Goal: Task Accomplishment & Management: Contribute content

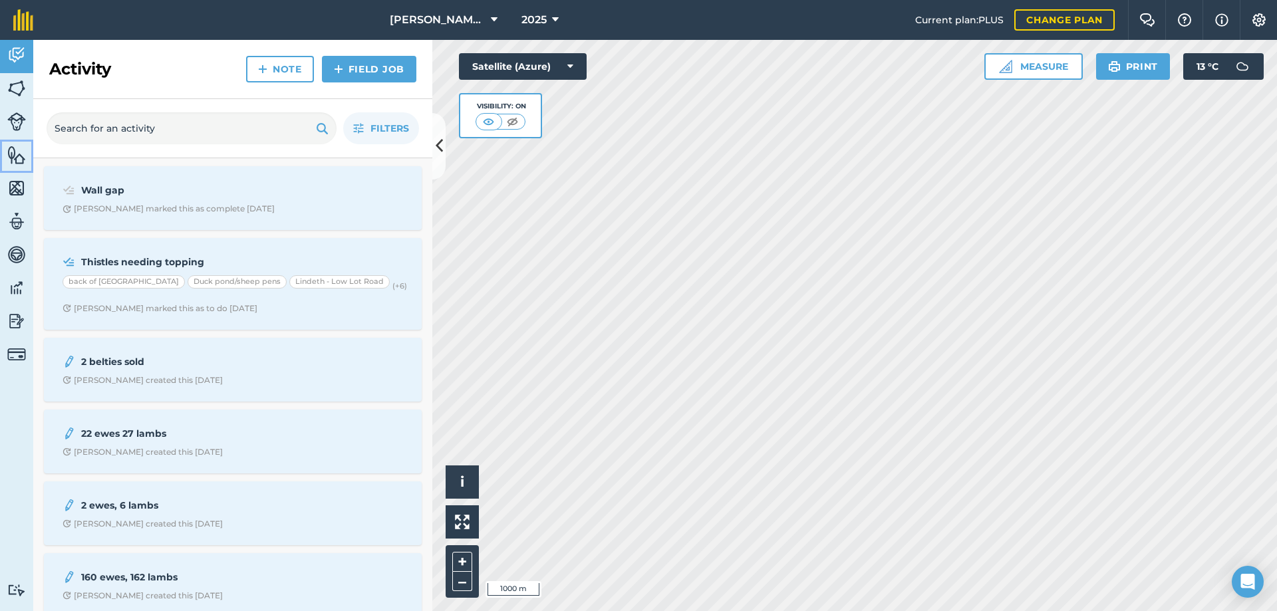
click at [11, 153] on img at bounding box center [16, 155] width 19 height 20
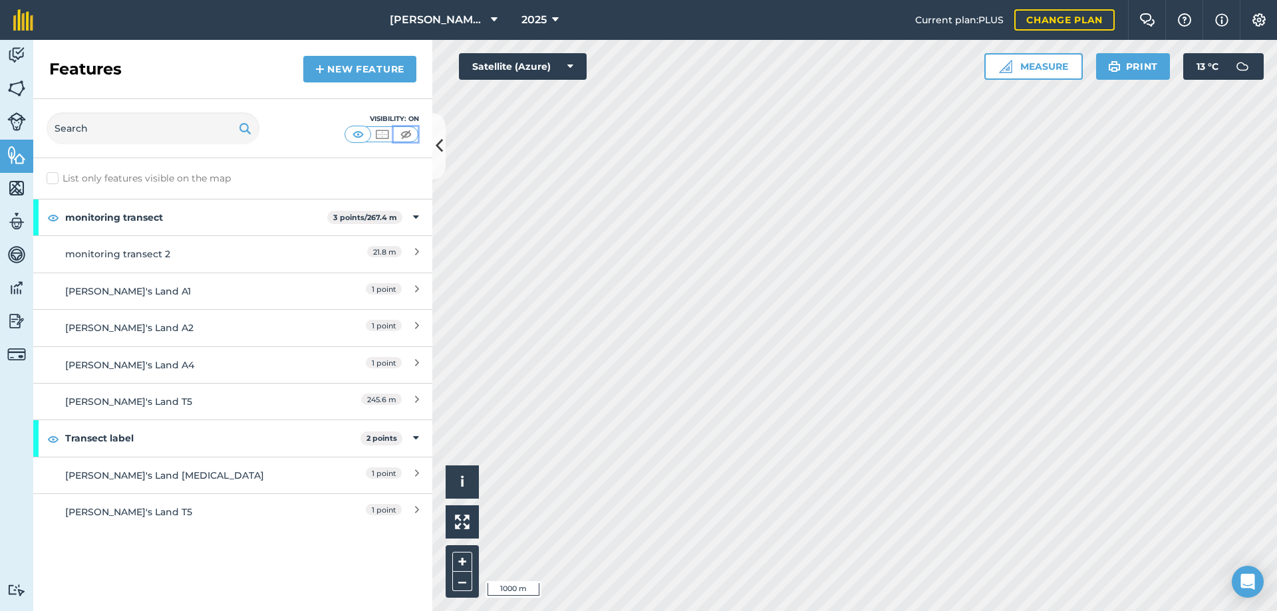
click at [409, 135] on img at bounding box center [406, 134] width 17 height 13
click at [350, 133] on img at bounding box center [358, 134] width 17 height 13
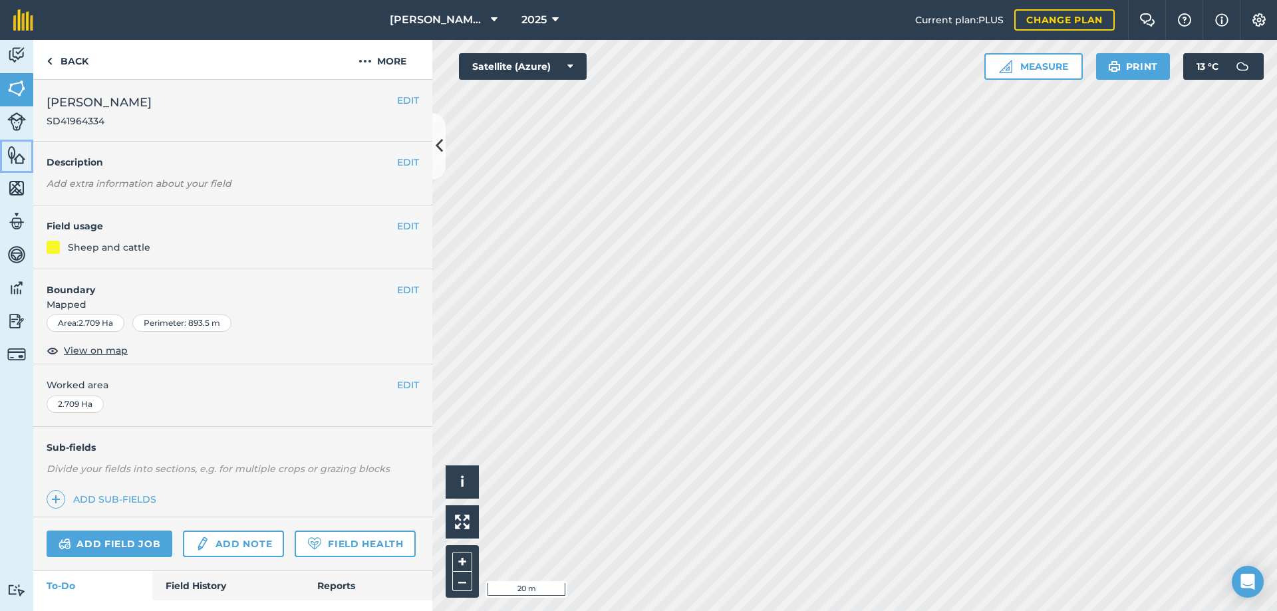
click at [13, 158] on img at bounding box center [16, 155] width 19 height 20
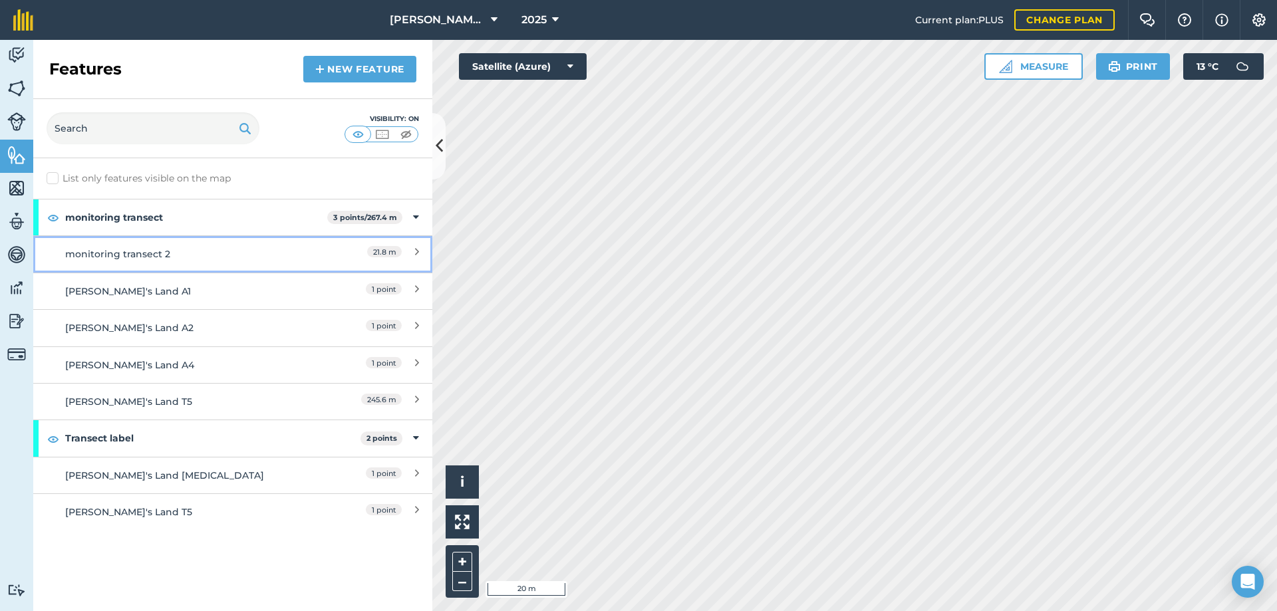
click at [128, 254] on div "monitoring transect 2" at bounding box center [183, 254] width 236 height 15
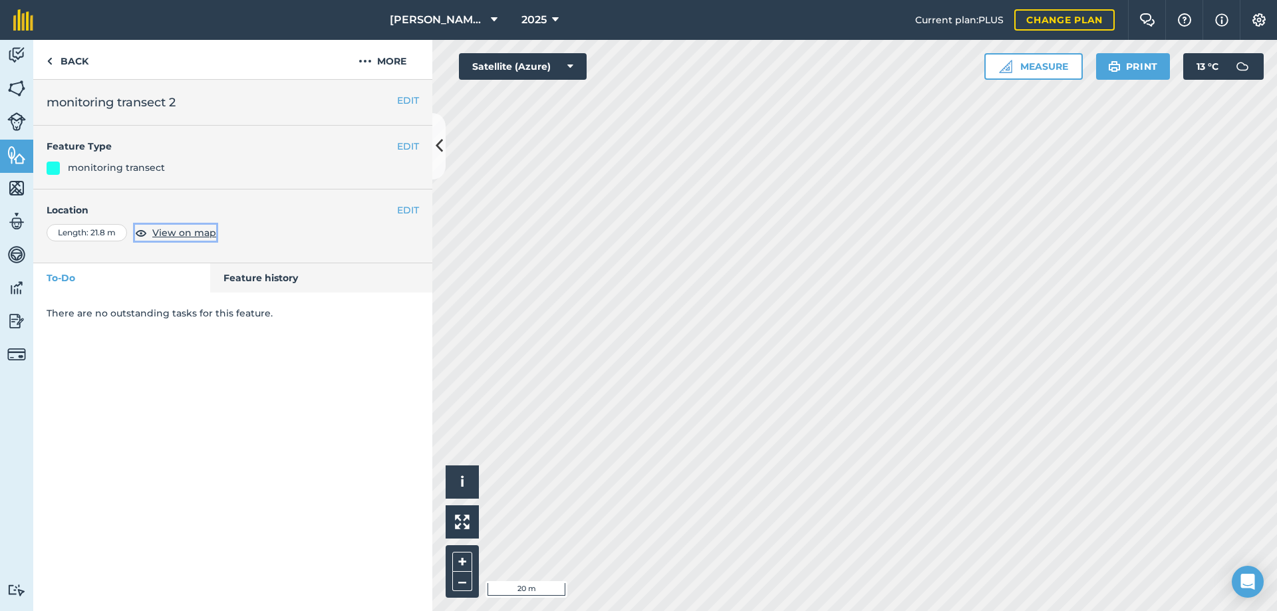
click at [198, 232] on span "View on map" at bounding box center [184, 232] width 64 height 15
click at [398, 213] on button "EDIT" at bounding box center [408, 210] width 22 height 15
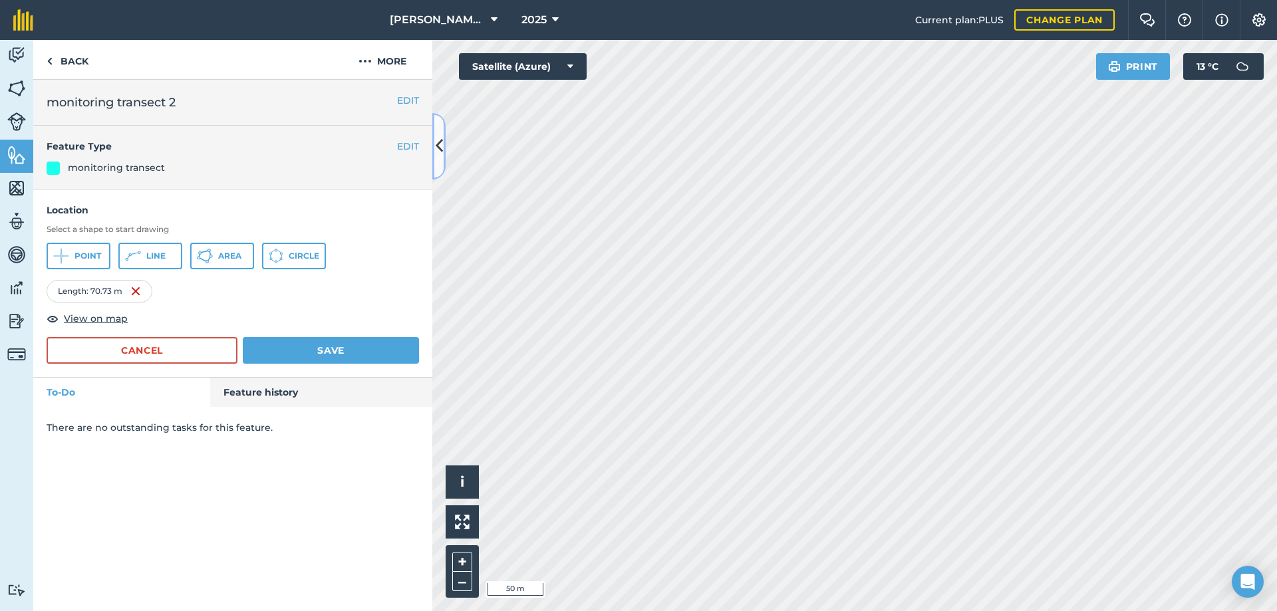
click at [442, 149] on icon at bounding box center [439, 145] width 7 height 23
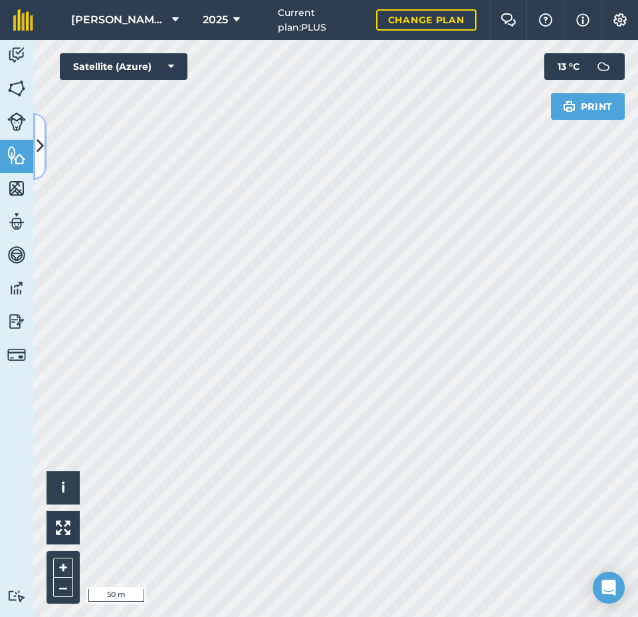
click at [33, 145] on button at bounding box center [39, 146] width 13 height 67
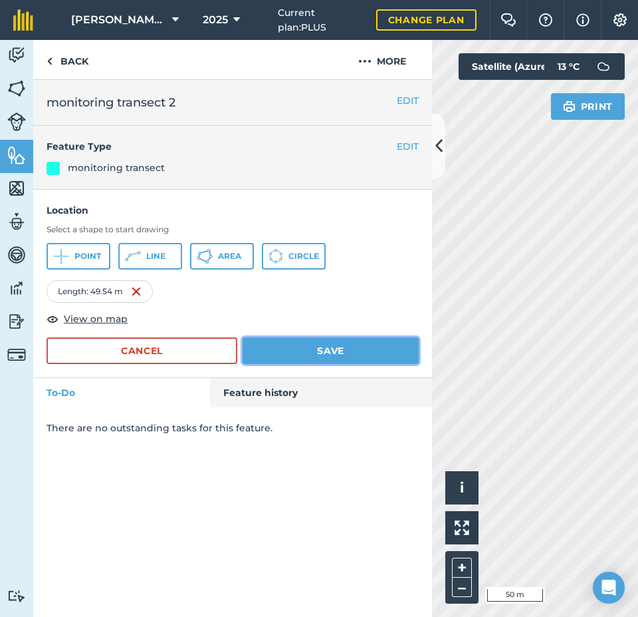
click at [344, 347] on button "Save" at bounding box center [331, 350] width 176 height 27
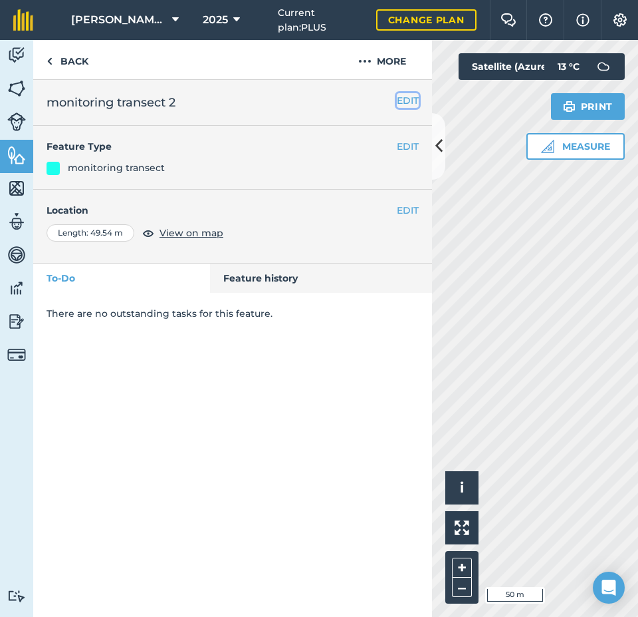
click at [408, 102] on button "EDIT" at bounding box center [408, 100] width 22 height 15
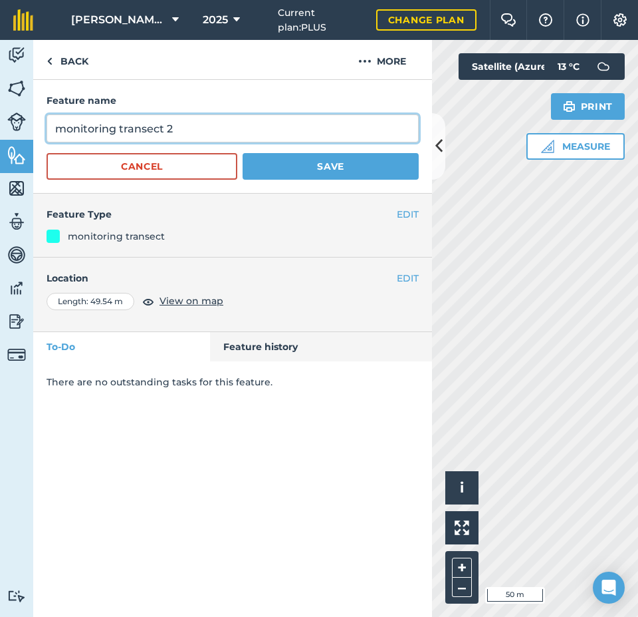
drag, startPoint x: 294, startPoint y: 128, endPoint x: 36, endPoint y: 129, distance: 258.1
click at [36, 129] on div "Feature name monitoring transect 2 Cancel Save" at bounding box center [232, 137] width 399 height 114
type input "[PERSON_NAME]'s Land [MEDICAL_DATA]"
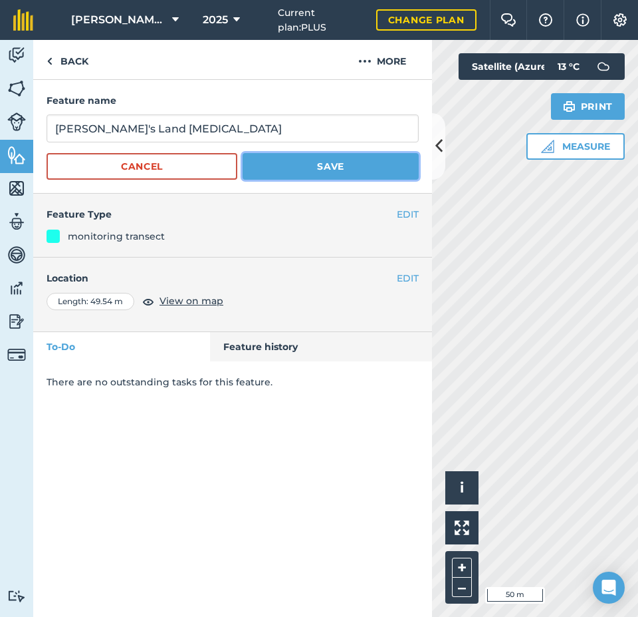
click at [329, 168] on button "Save" at bounding box center [331, 166] width 176 height 27
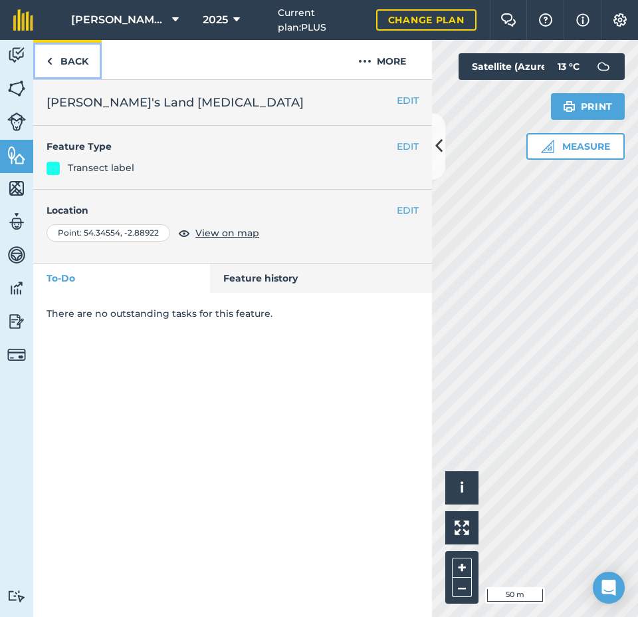
click at [62, 61] on link "Back" at bounding box center [67, 59] width 69 height 39
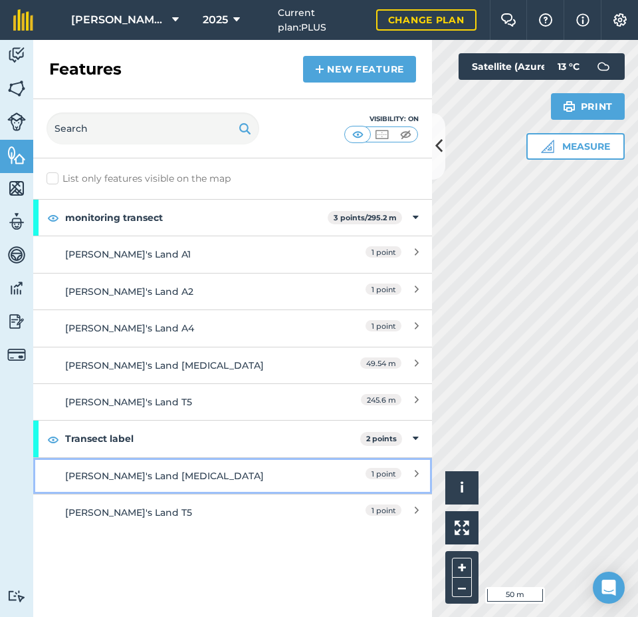
click at [118, 473] on div "[PERSON_NAME]'s Land [MEDICAL_DATA]" at bounding box center [183, 475] width 236 height 15
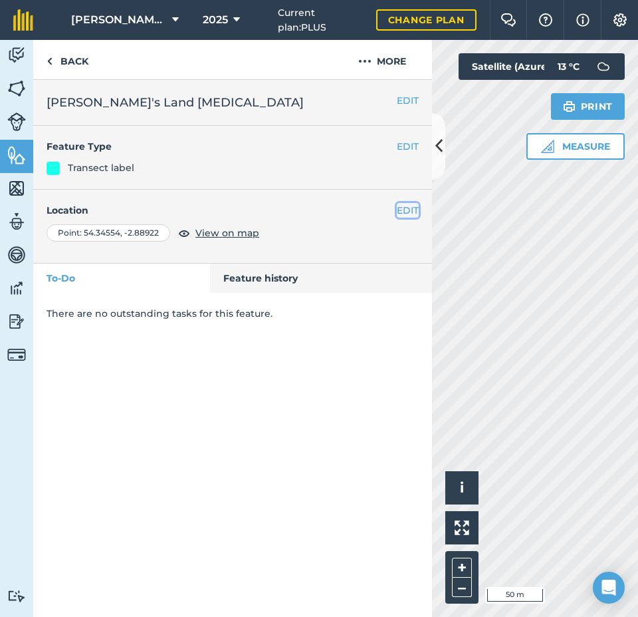
click at [413, 210] on button "EDIT" at bounding box center [408, 210] width 22 height 15
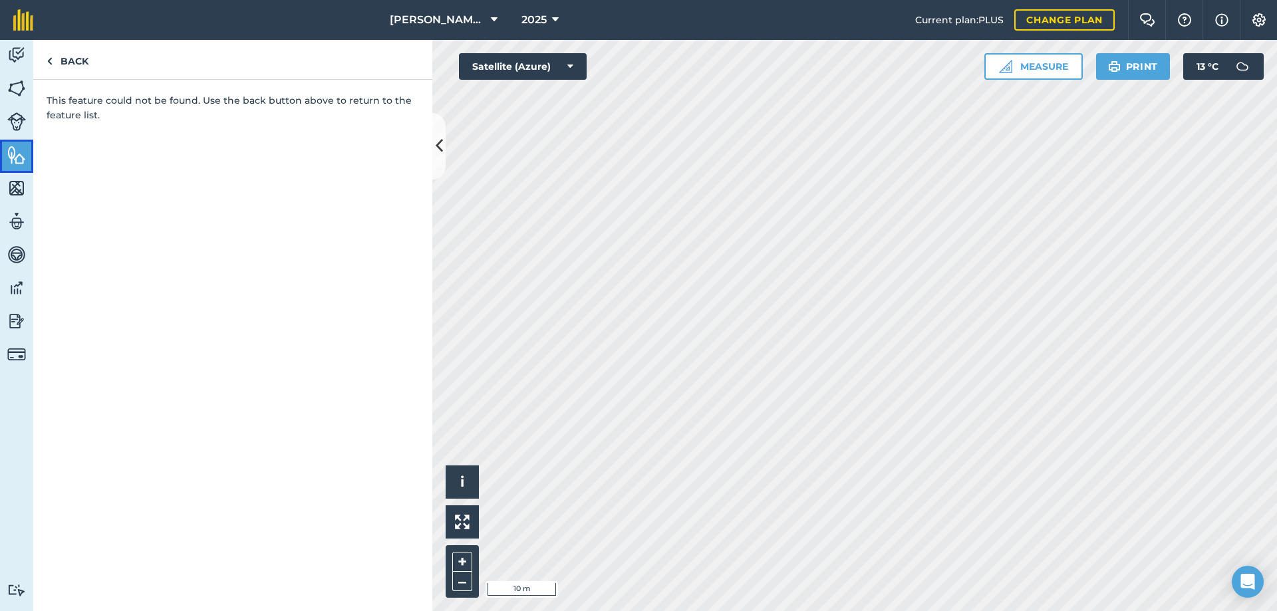
click at [23, 150] on img at bounding box center [16, 155] width 19 height 20
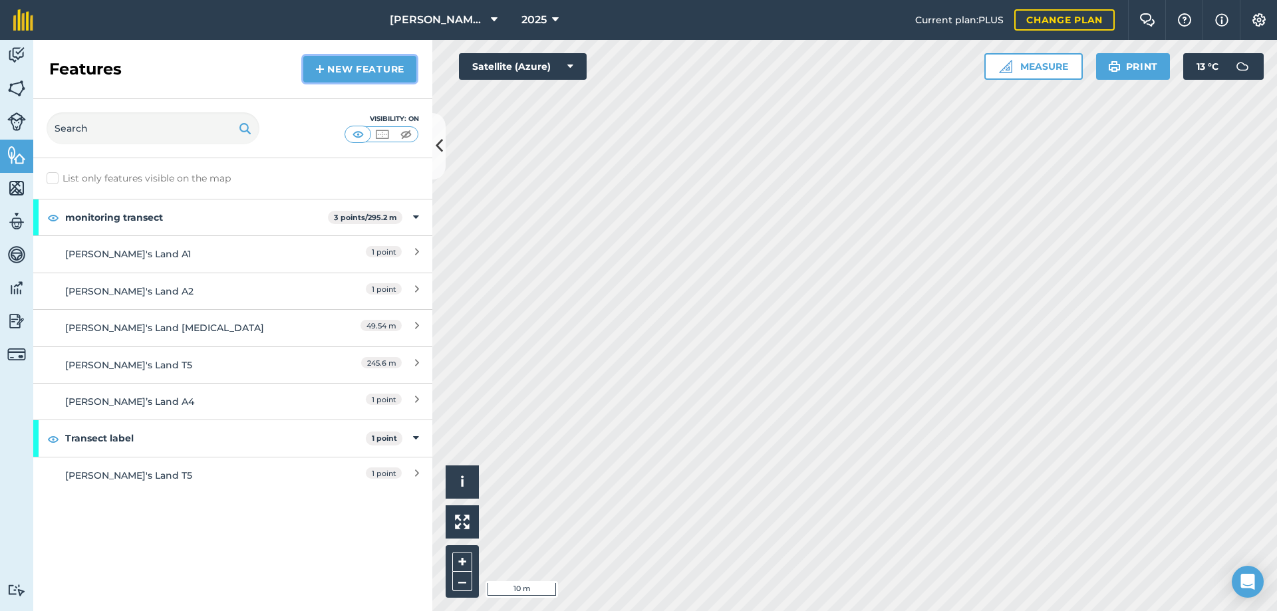
click at [367, 73] on link "New feature" at bounding box center [359, 69] width 113 height 27
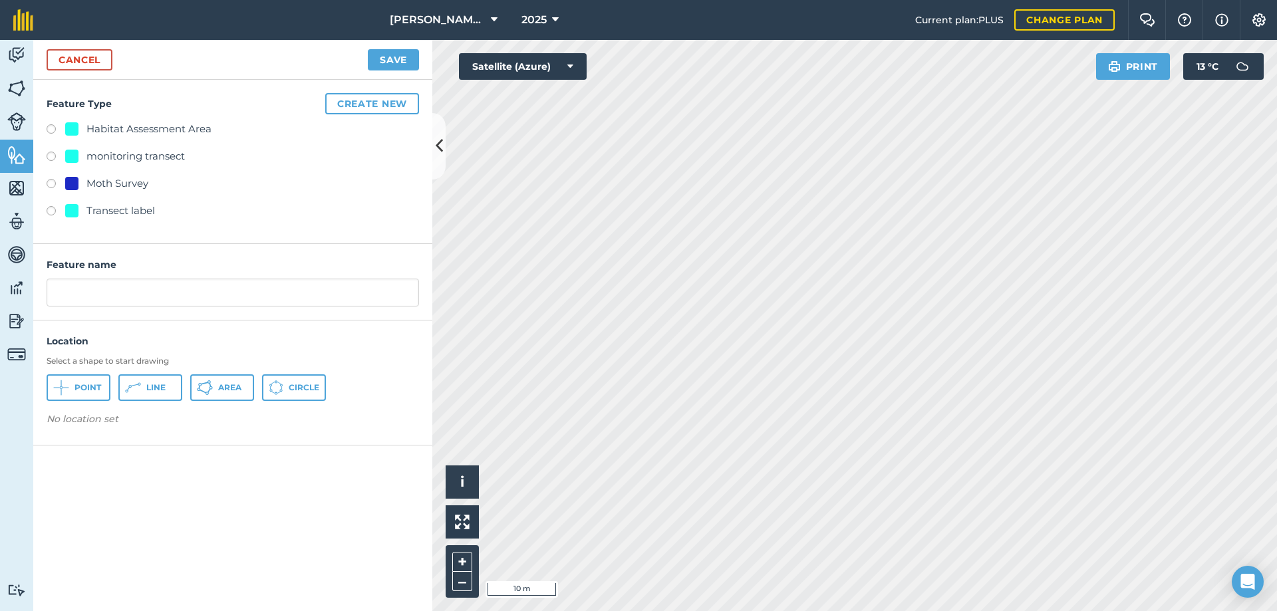
click at [103, 213] on div "Transect label" at bounding box center [120, 211] width 69 height 16
radio input "true"
click at [105, 383] on button "Point" at bounding box center [79, 387] width 64 height 27
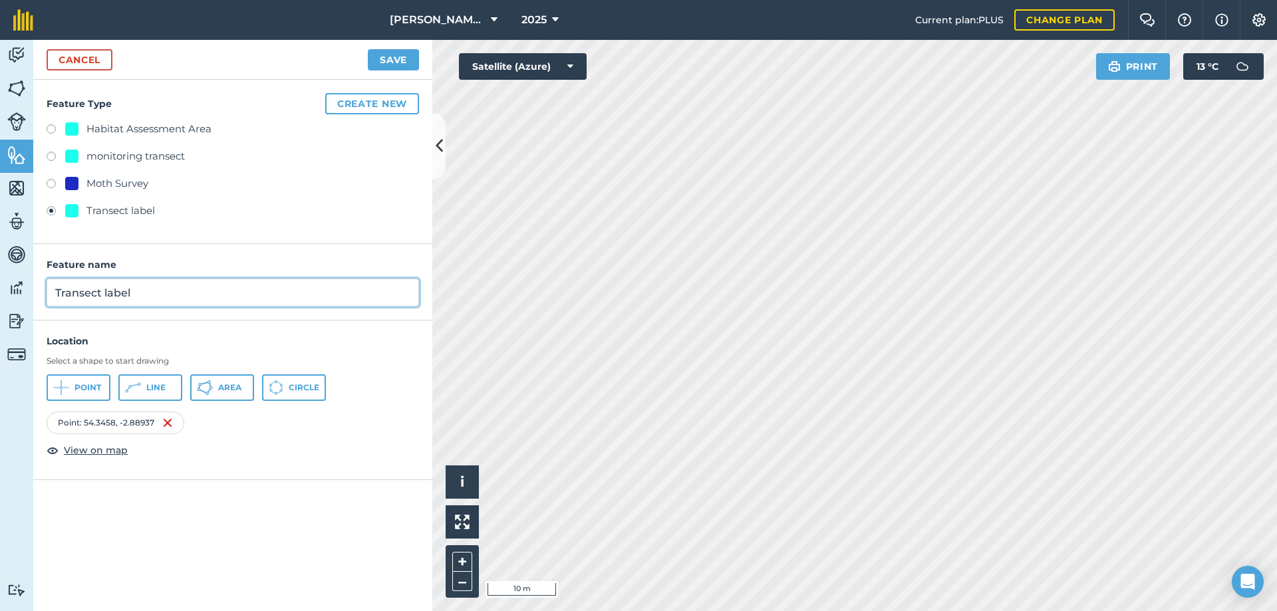
click at [208, 295] on input "Transect label" at bounding box center [233, 293] width 372 height 28
type input "T"
type input "[PERSON_NAME]'s Land [MEDICAL_DATA]"
click at [388, 66] on button "Save" at bounding box center [393, 59] width 51 height 21
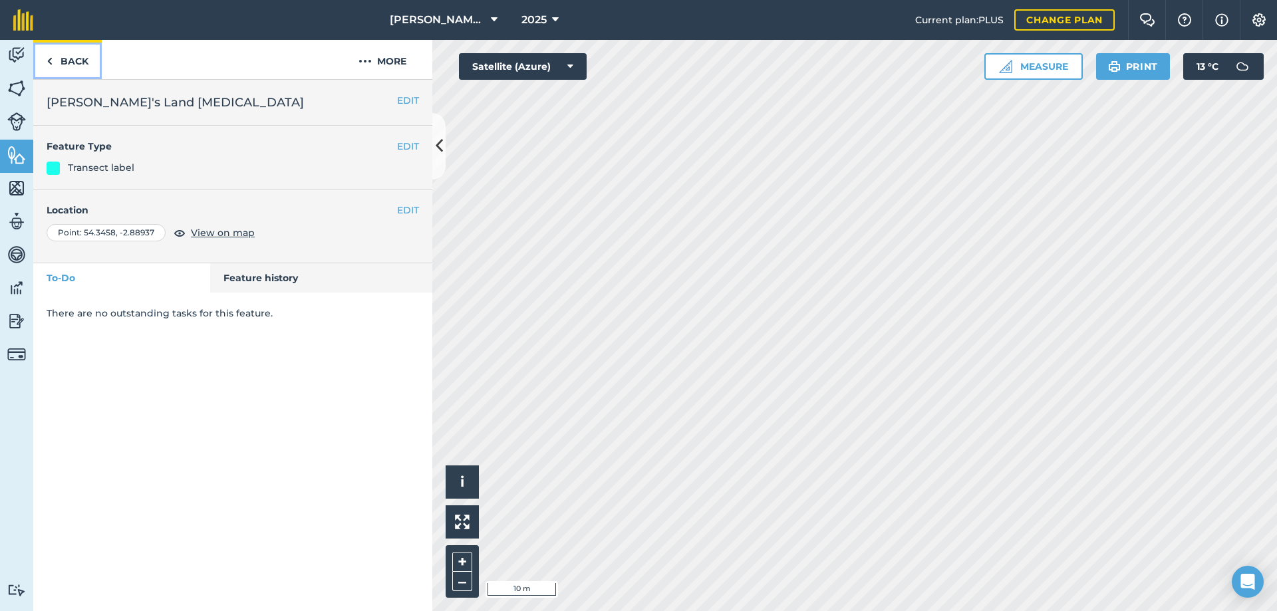
click at [92, 60] on link "Back" at bounding box center [67, 59] width 69 height 39
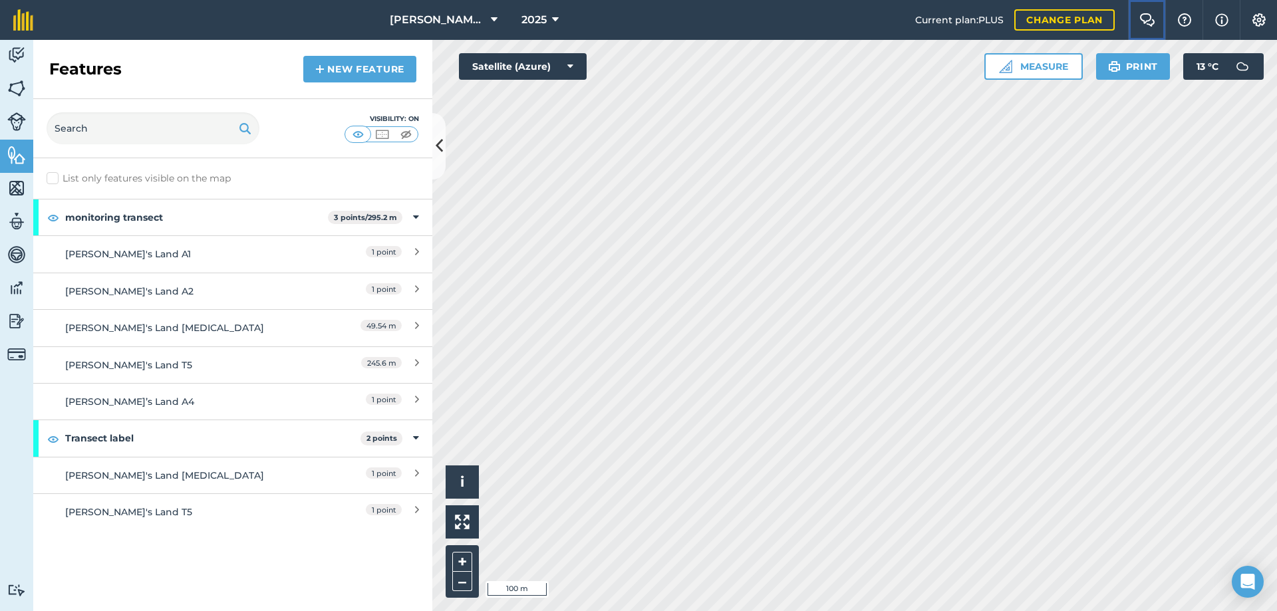
click at [638, 23] on img at bounding box center [1147, 19] width 16 height 13
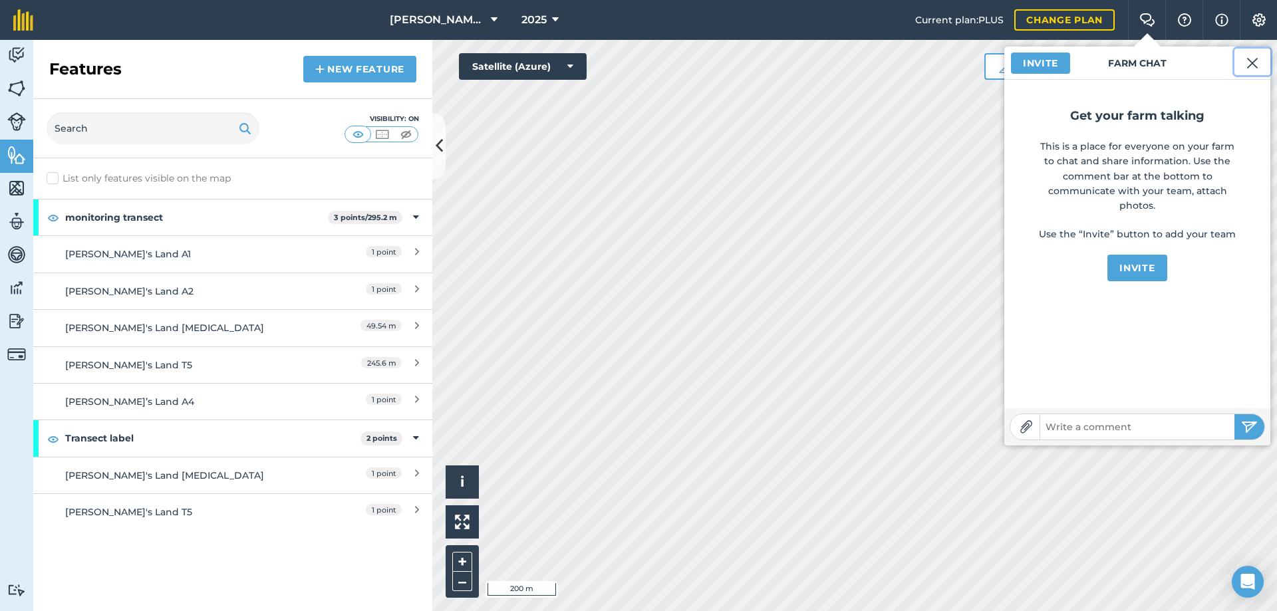
click at [638, 59] on img at bounding box center [1252, 63] width 12 height 16
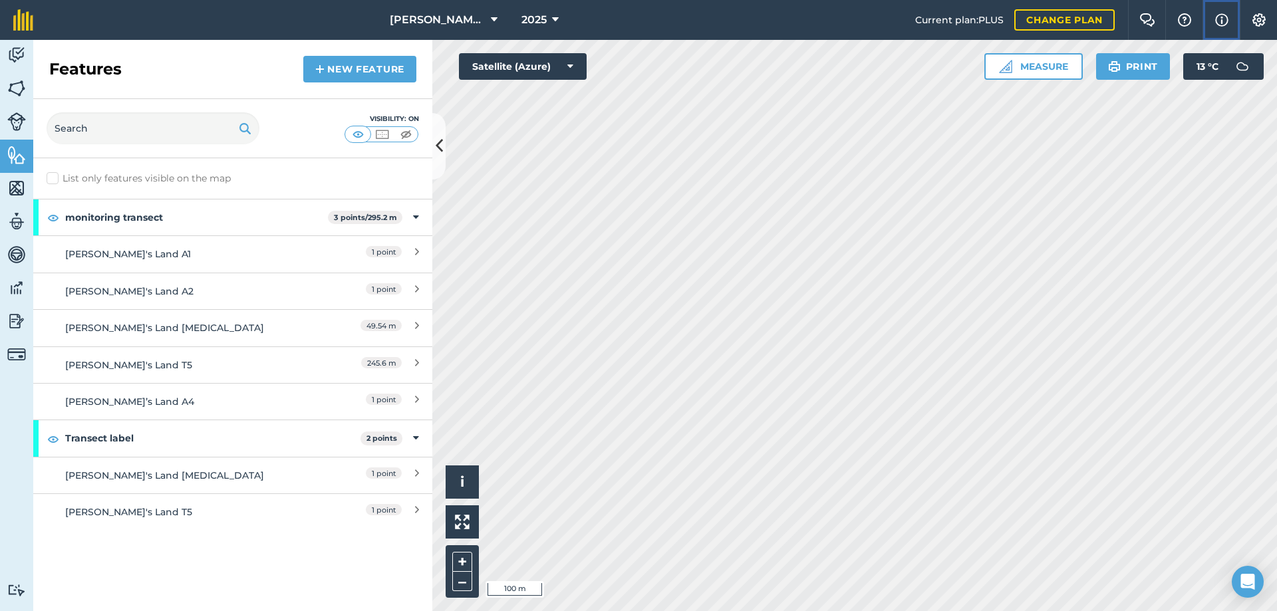
click at [638, 21] on img at bounding box center [1221, 20] width 13 height 16
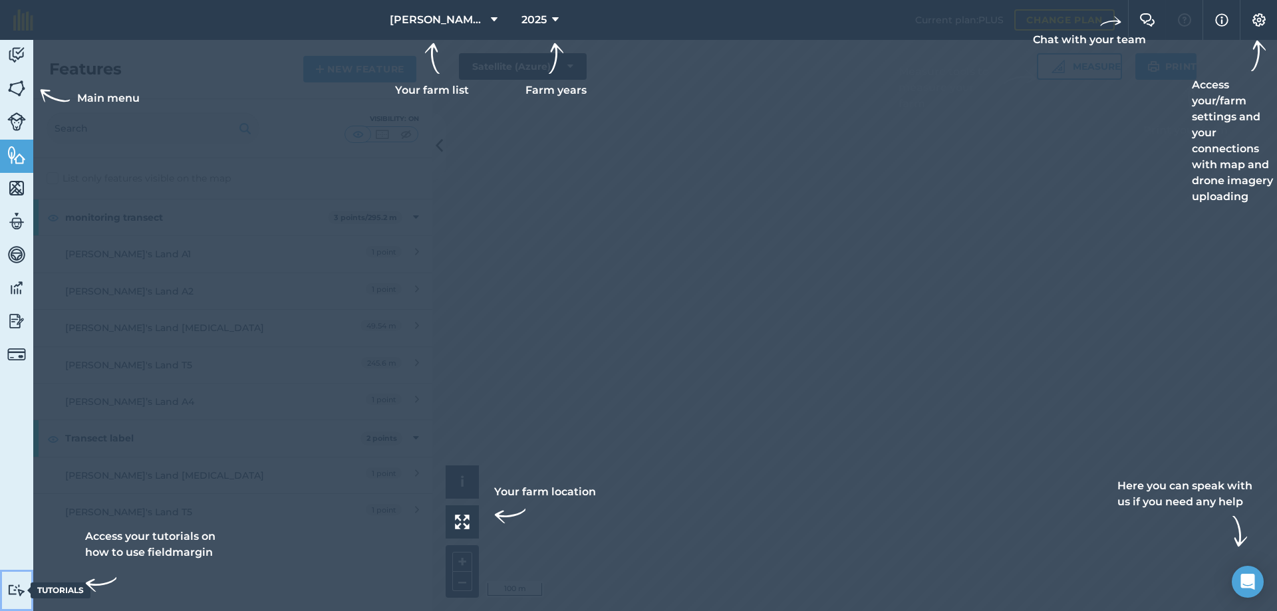
click at [23, 589] on img at bounding box center [16, 590] width 19 height 13
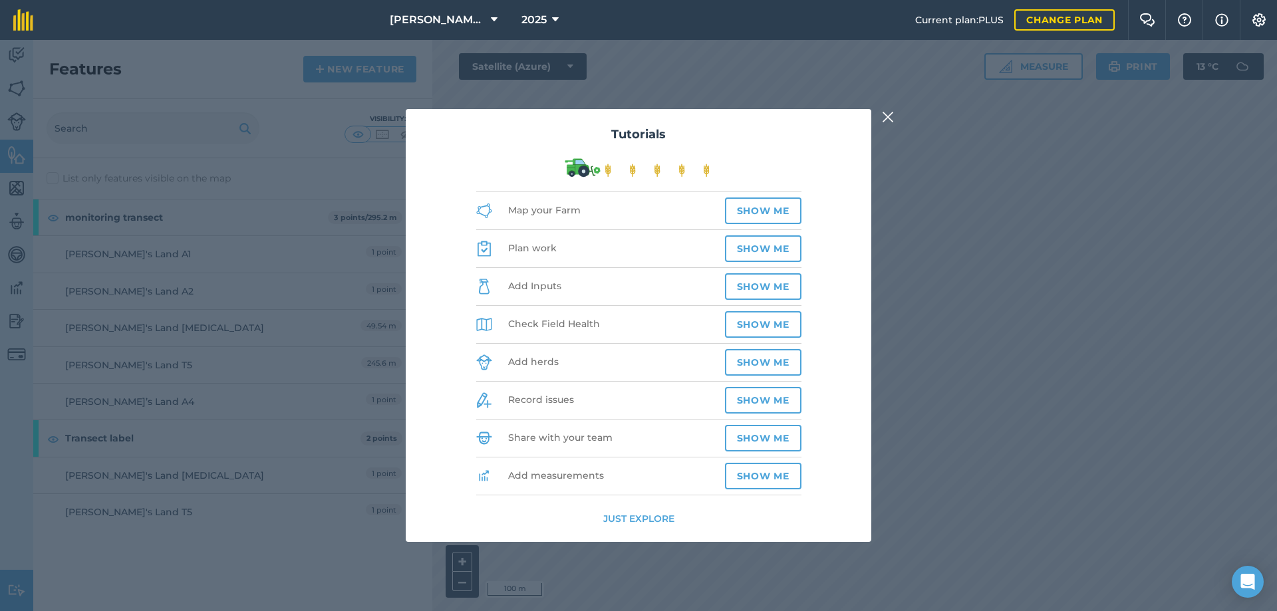
click at [615, 523] on button "Just explore" at bounding box center [638, 518] width 71 height 15
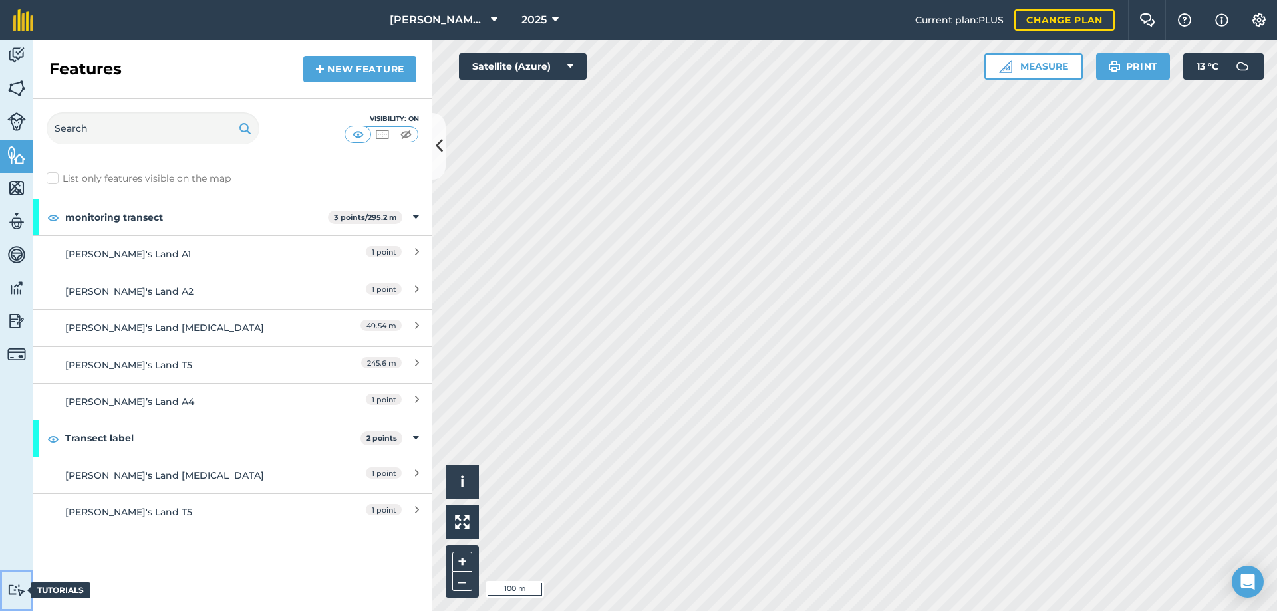
click at [11, 590] on img at bounding box center [16, 590] width 19 height 13
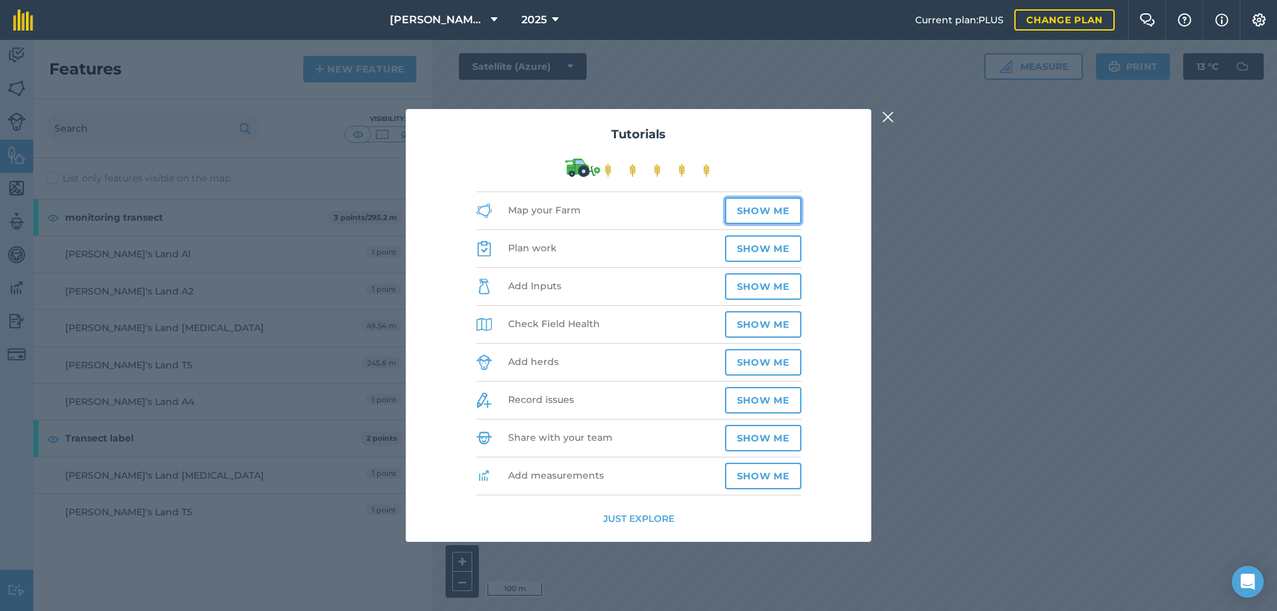
click at [638, 210] on button "Show me" at bounding box center [763, 211] width 76 height 27
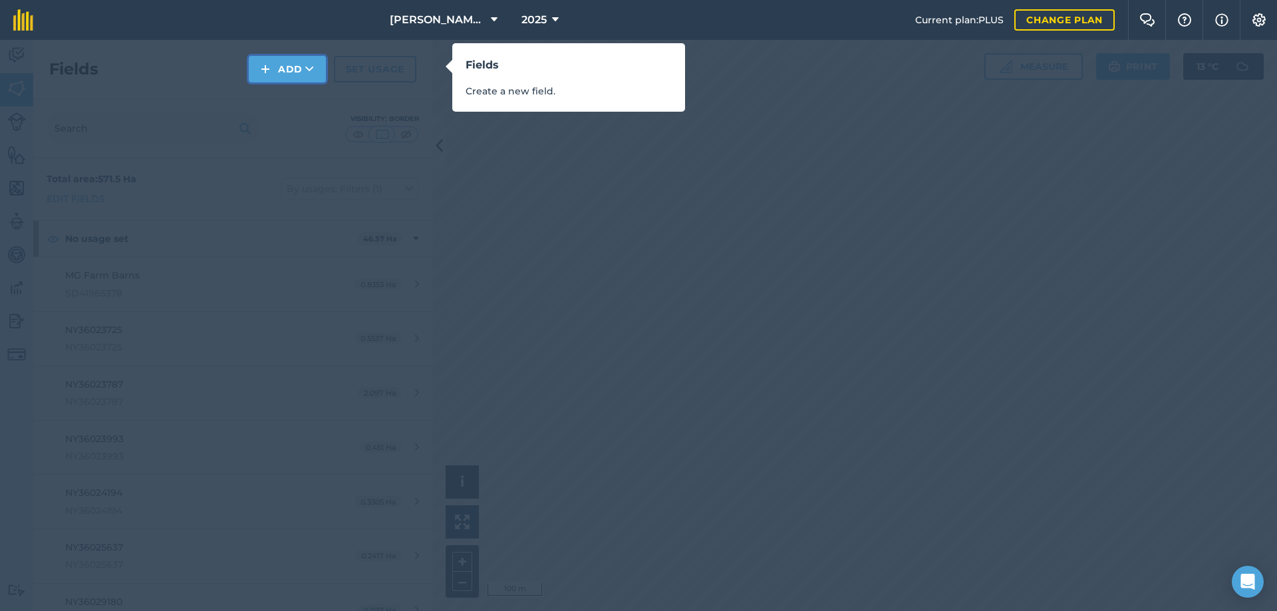
click at [311, 70] on icon at bounding box center [309, 69] width 9 height 13
